Goal: Information Seeking & Learning: Learn about a topic

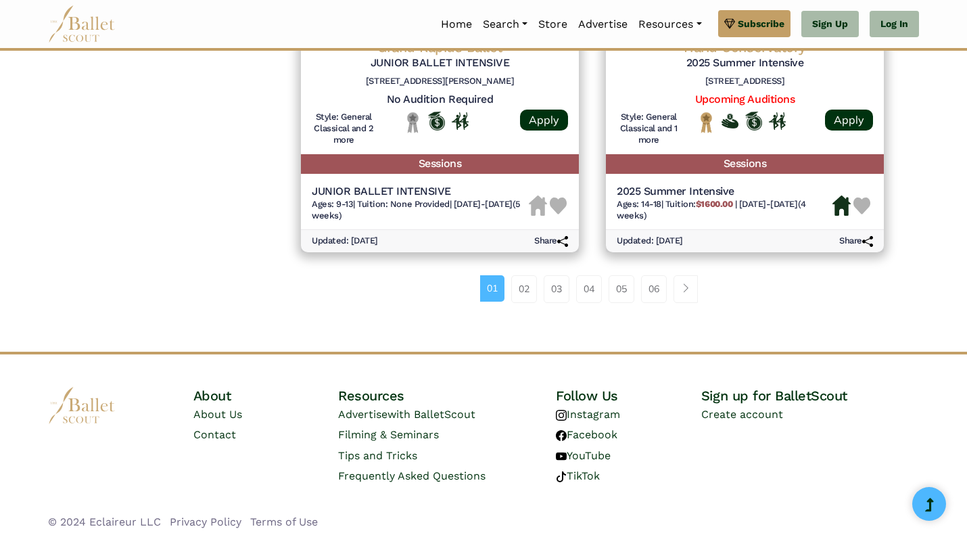
scroll to position [1943, 0]
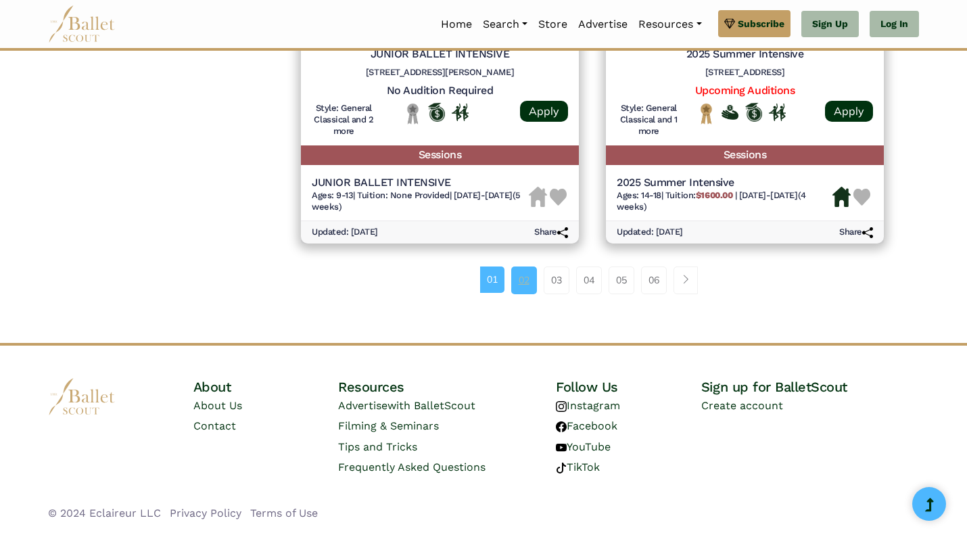
click at [523, 277] on link "02" at bounding box center [524, 280] width 26 height 27
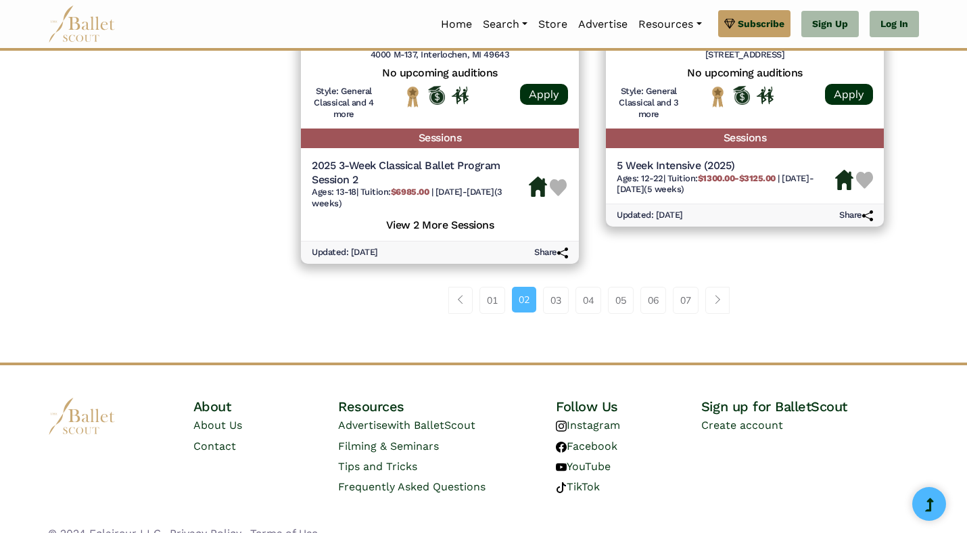
scroll to position [1973, 0]
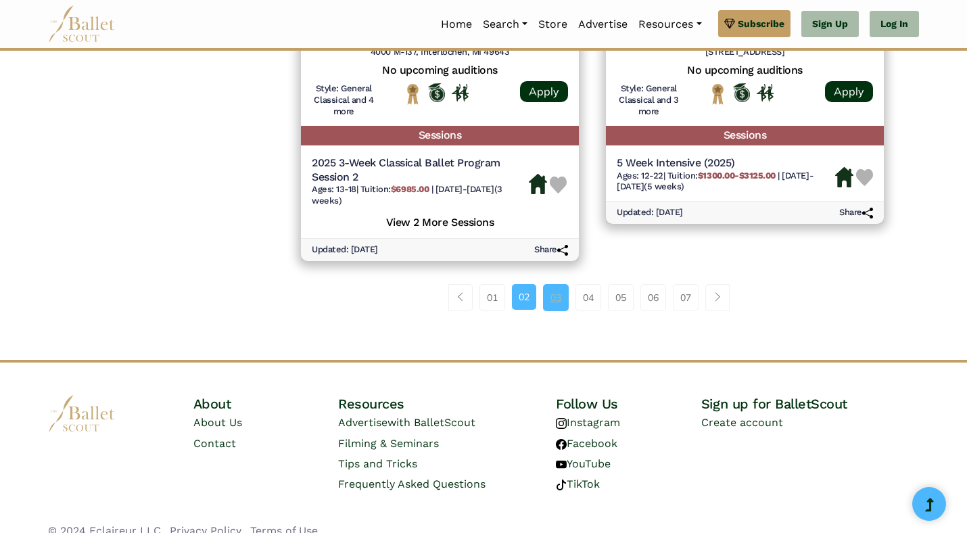
click at [556, 299] on link "03" at bounding box center [556, 297] width 26 height 27
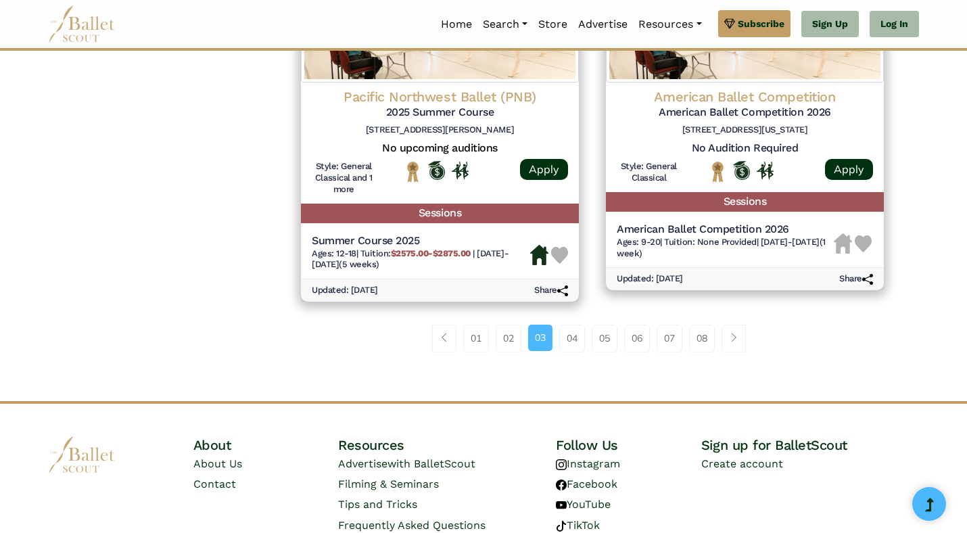
scroll to position [1907, 0]
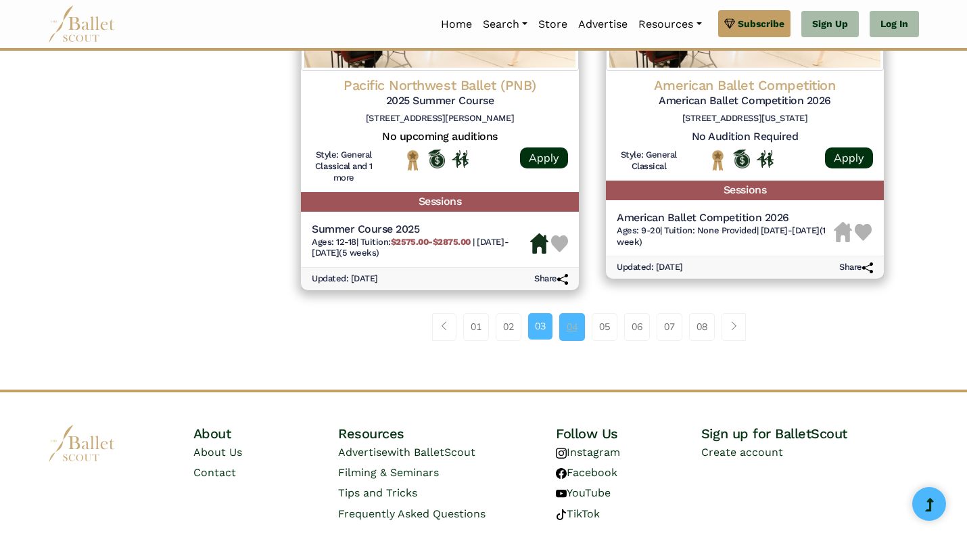
click at [568, 327] on link "04" at bounding box center [572, 326] width 26 height 27
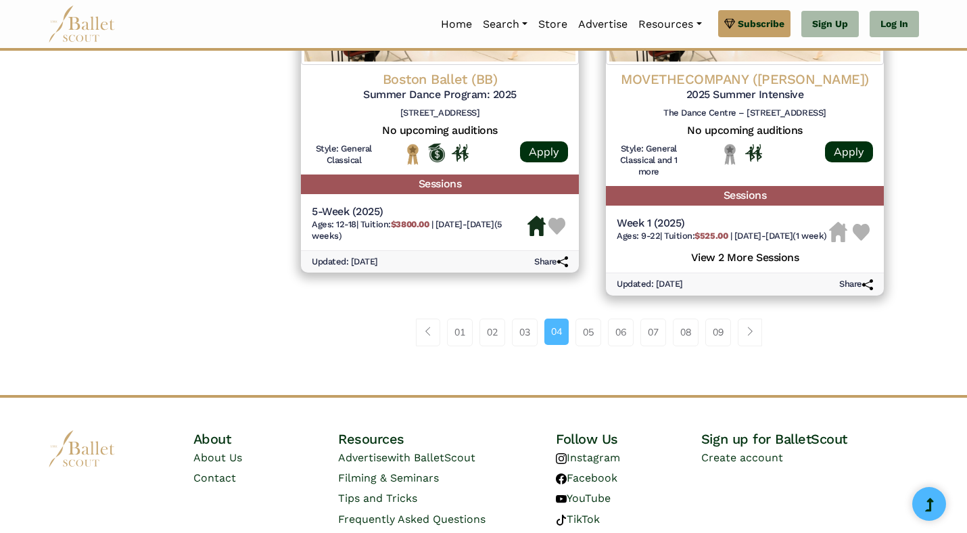
scroll to position [1966, 0]
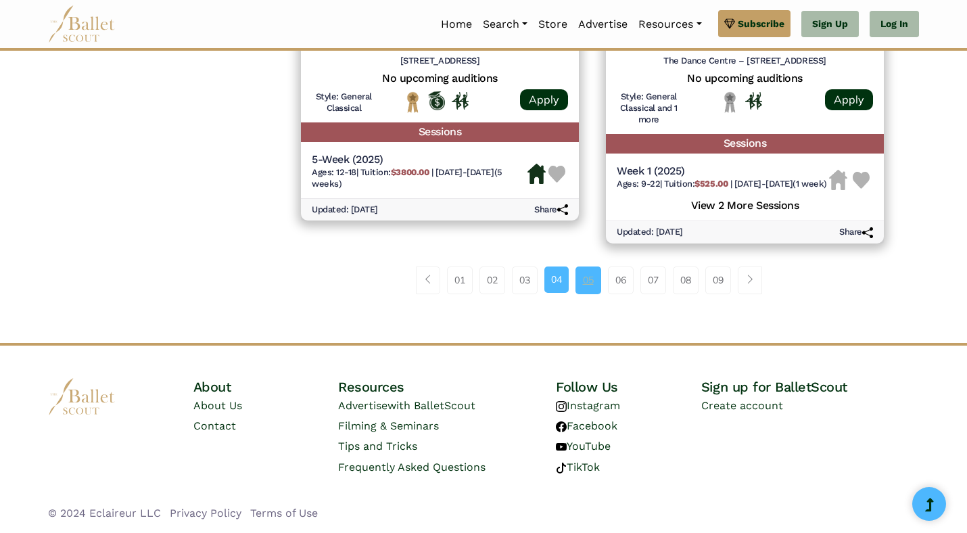
click at [589, 279] on link "05" at bounding box center [589, 280] width 26 height 27
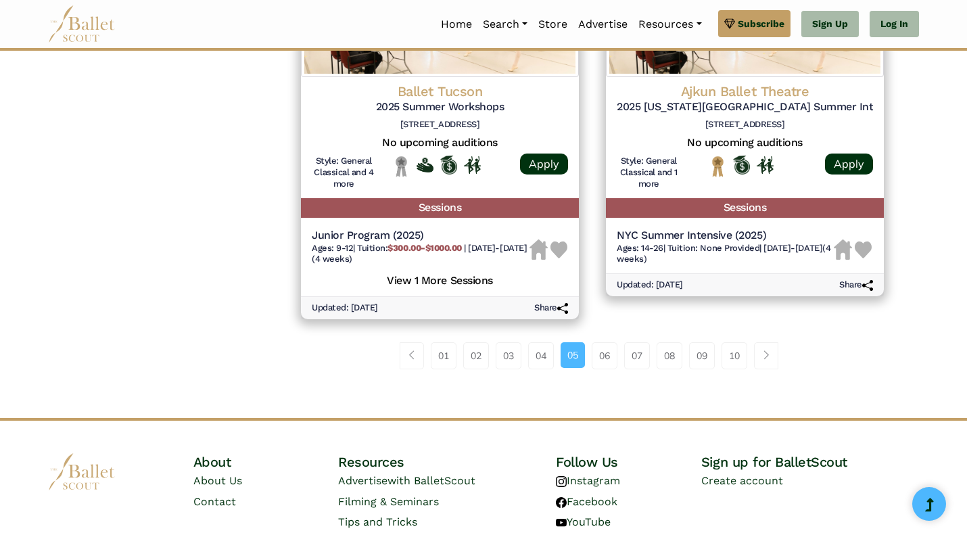
scroll to position [1897, 0]
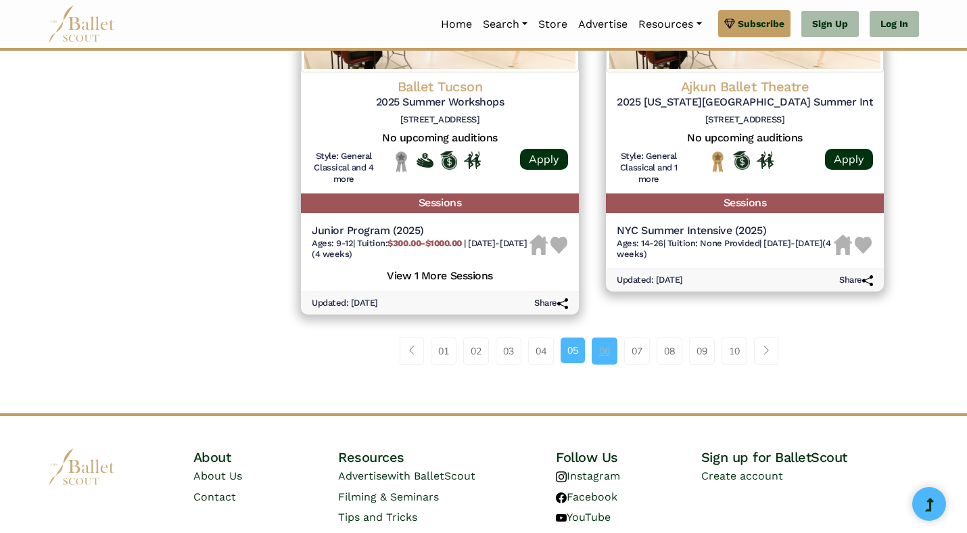
click at [608, 348] on link "06" at bounding box center [605, 351] width 26 height 27
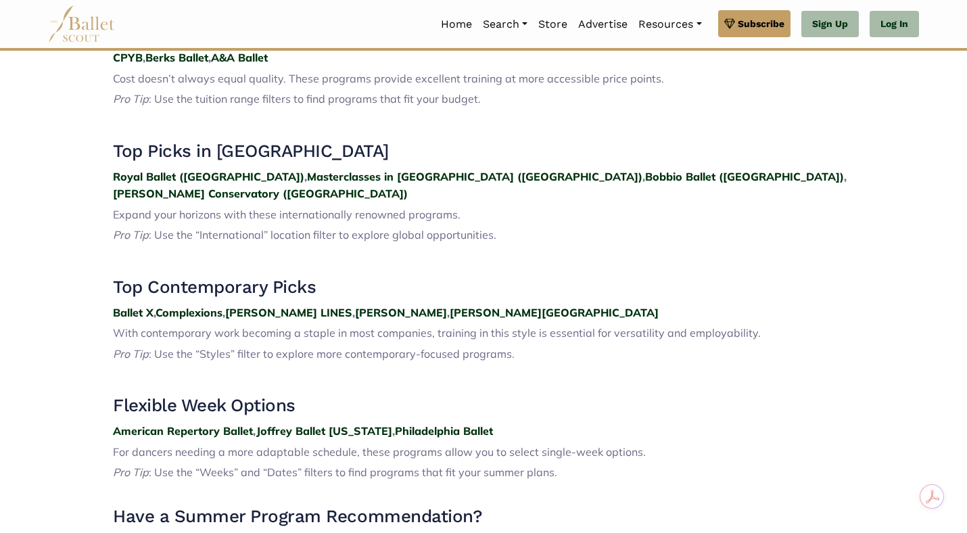
scroll to position [1737, 0]
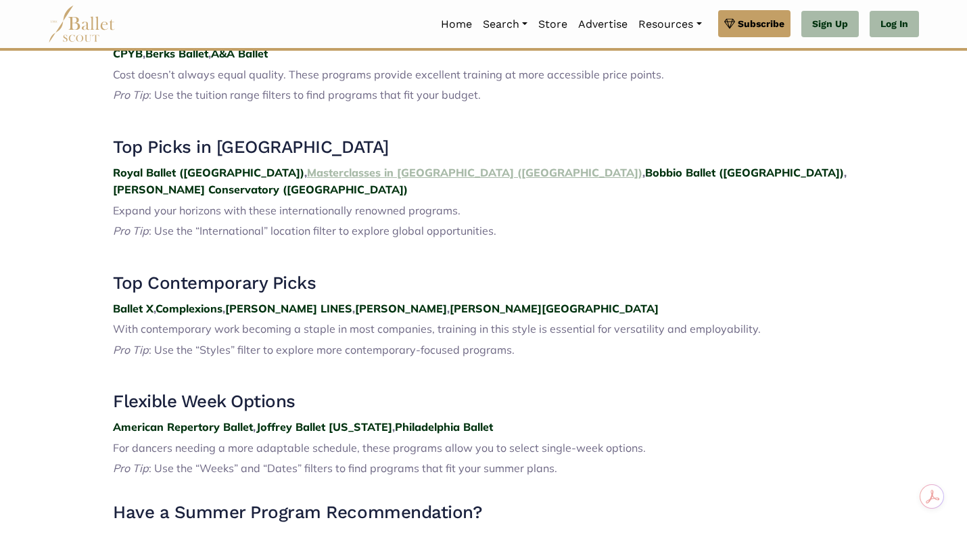
click at [319, 166] on strong "Masterclasses in [GEOGRAPHIC_DATA] ([GEOGRAPHIC_DATA])" at bounding box center [475, 173] width 336 height 14
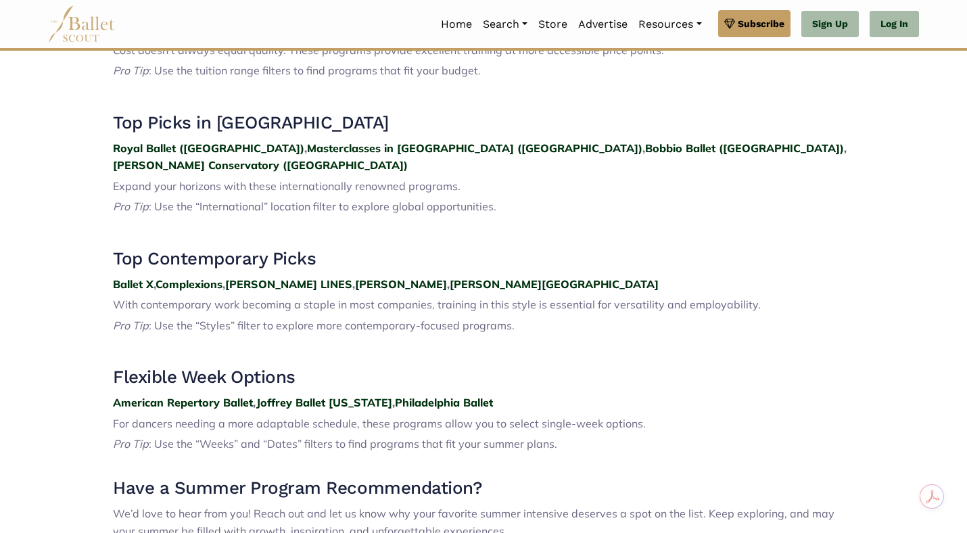
scroll to position [1760, 0]
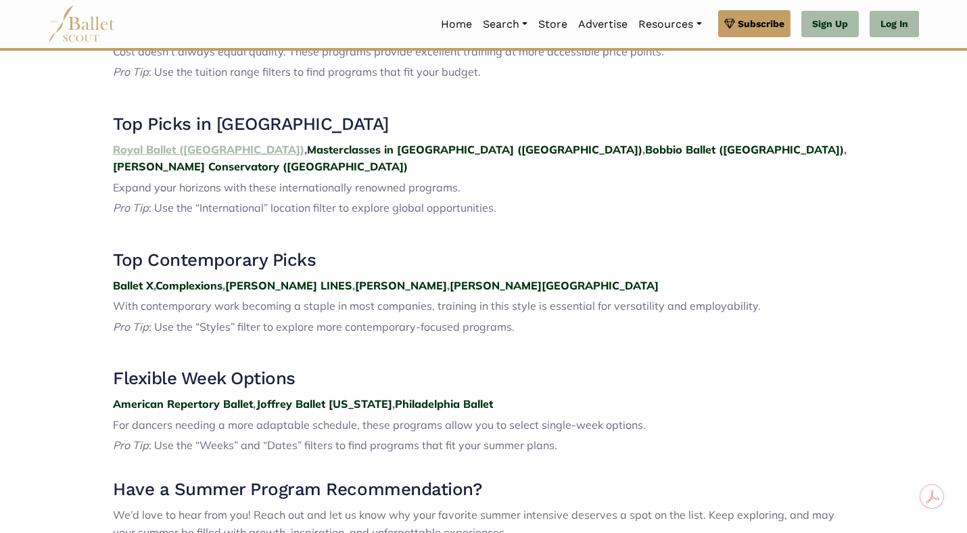
click at [145, 143] on strong "Royal Ballet (UK)" at bounding box center [208, 150] width 191 height 14
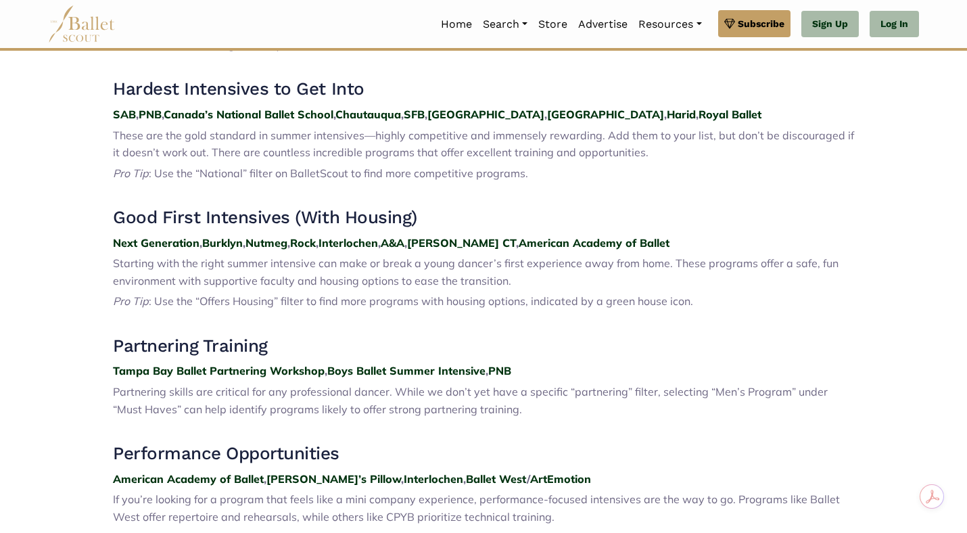
scroll to position [577, 0]
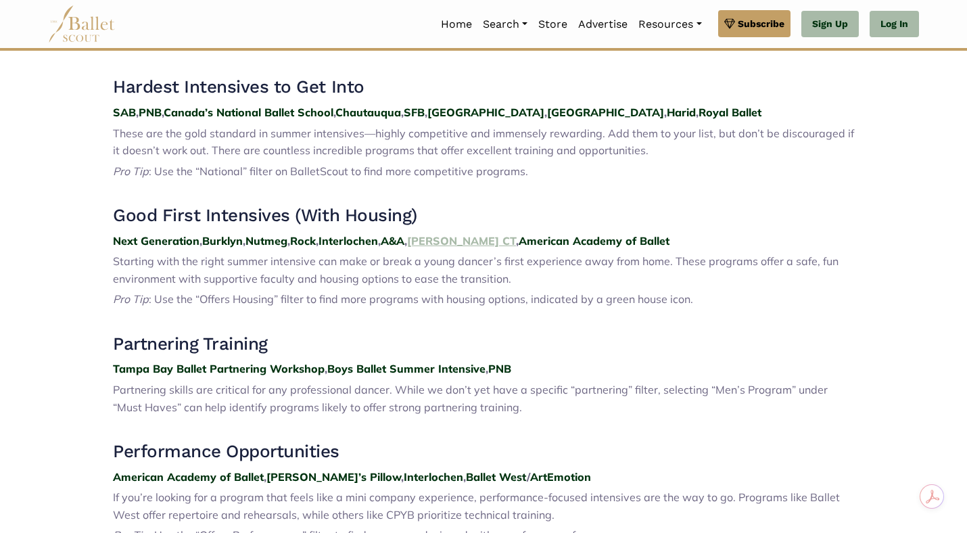
click at [488, 241] on strong "John Cranko CT" at bounding box center [461, 241] width 109 height 14
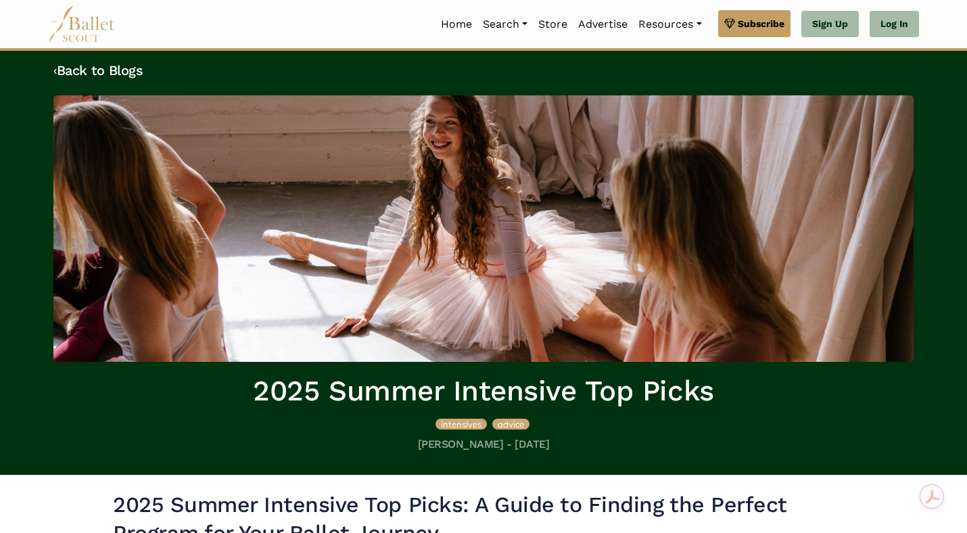
scroll to position [0, 0]
